Goal: Task Accomplishment & Management: Manage account settings

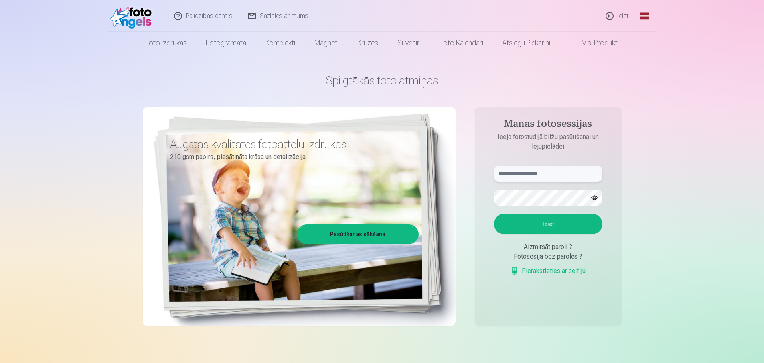
click at [507, 173] on input "text" at bounding box center [548, 174] width 109 height 16
type input "**********"
click at [534, 223] on button "Ieiet" at bounding box center [548, 224] width 109 height 21
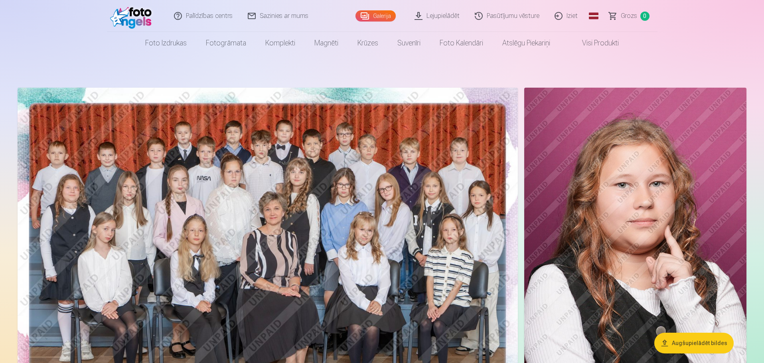
click at [494, 13] on link "Pasūtījumu vēsture" at bounding box center [508, 16] width 80 height 32
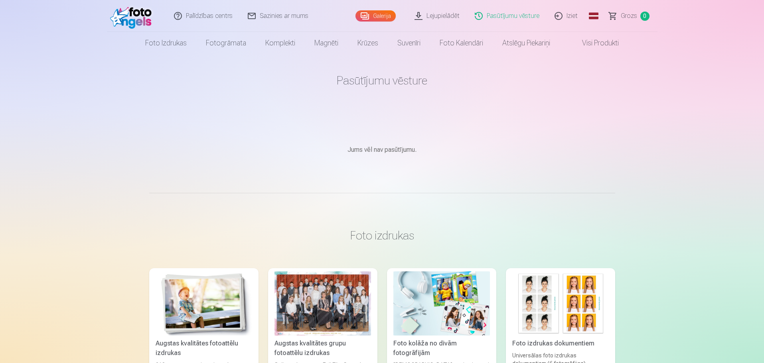
click at [369, 15] on link "Galerija" at bounding box center [375, 15] width 40 height 11
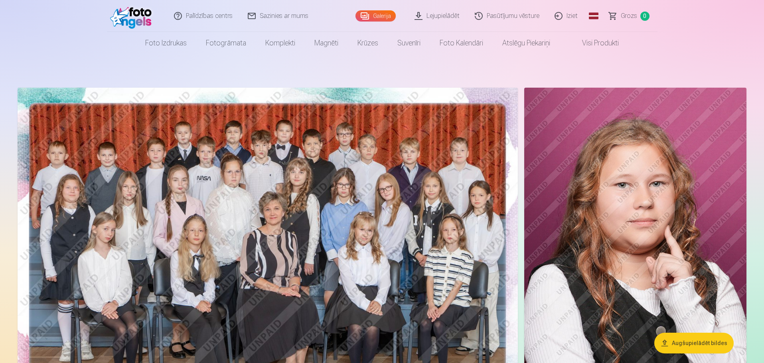
click at [567, 12] on link "Iziet" at bounding box center [566, 16] width 38 height 32
